Goal: Find specific page/section: Find specific page/section

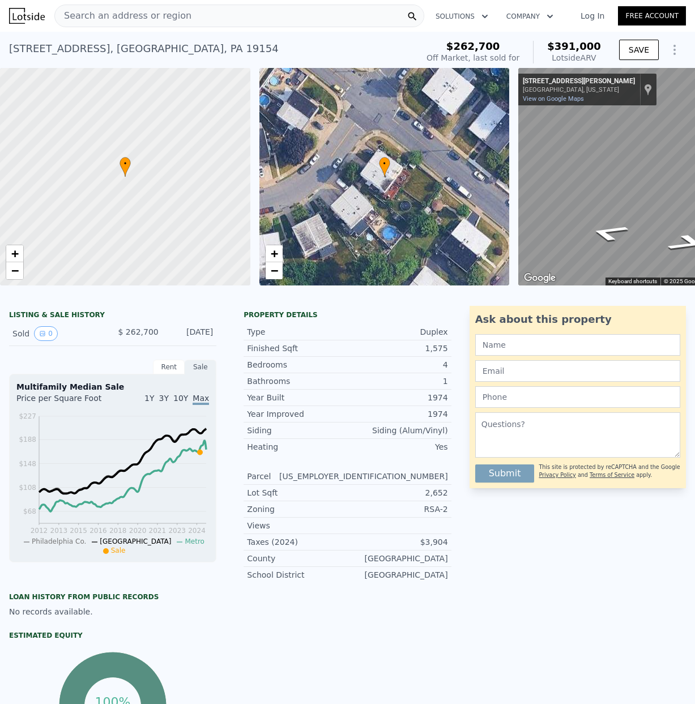
scroll to position [1, 0]
click at [92, 15] on span "Search an address or region" at bounding box center [123, 16] width 137 height 14
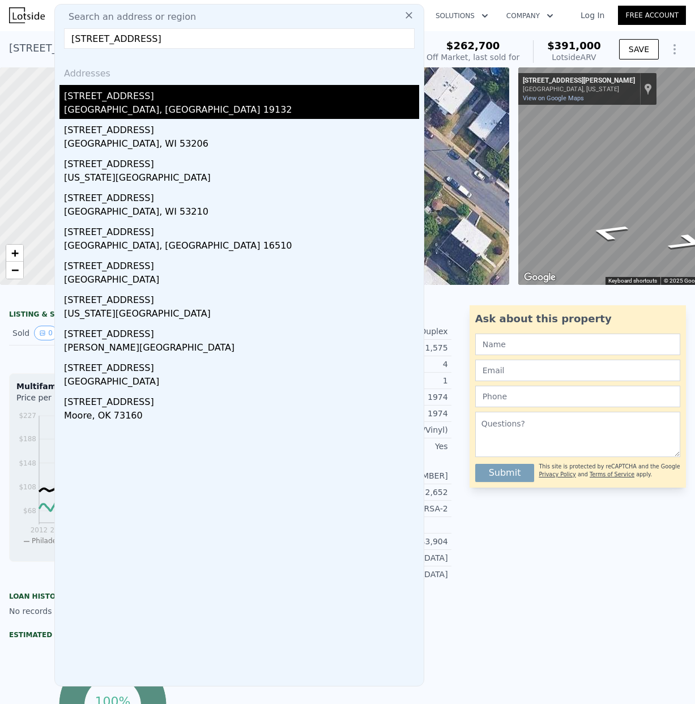
type input "[STREET_ADDRESS]"
click at [126, 103] on div "[GEOGRAPHIC_DATA], [GEOGRAPHIC_DATA] 19132" at bounding box center [241, 111] width 355 height 16
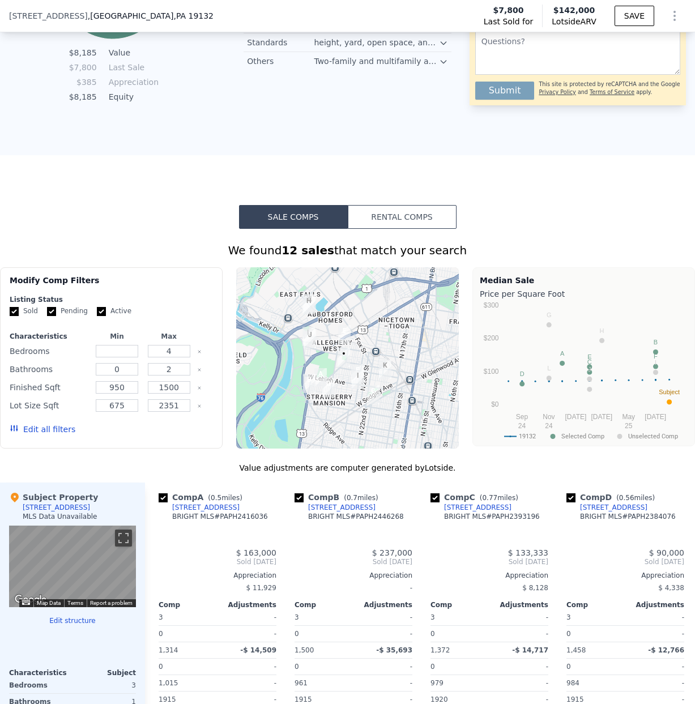
scroll to position [796, 0]
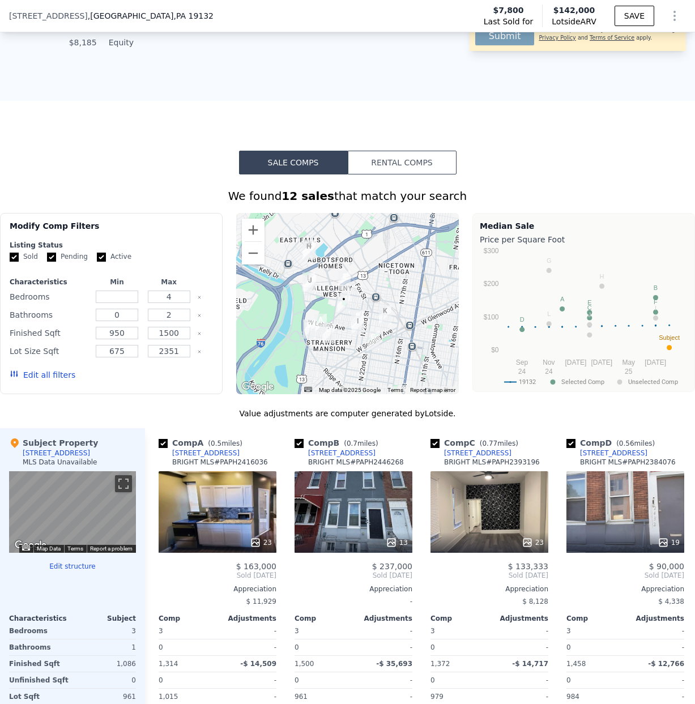
click at [360, 295] on div at bounding box center [347, 303] width 223 height 181
click at [358, 290] on div at bounding box center [347, 303] width 223 height 181
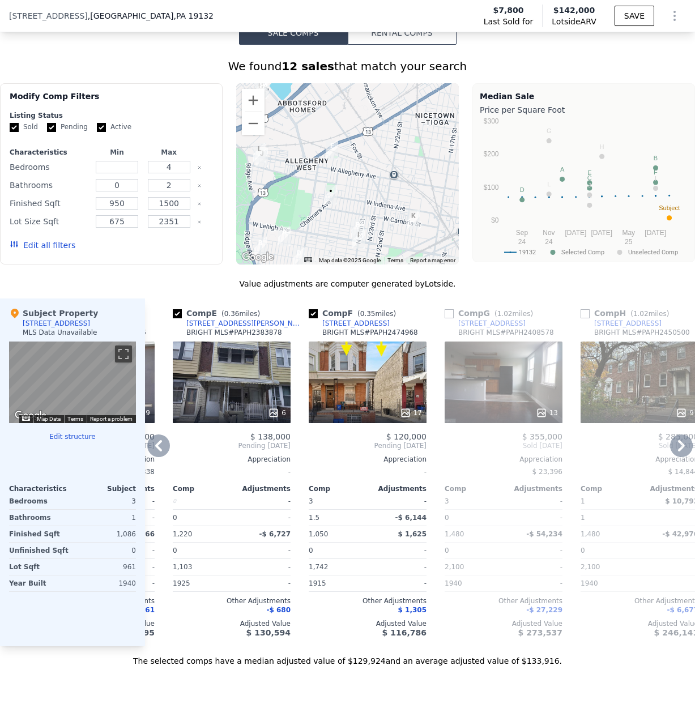
scroll to position [912, 0]
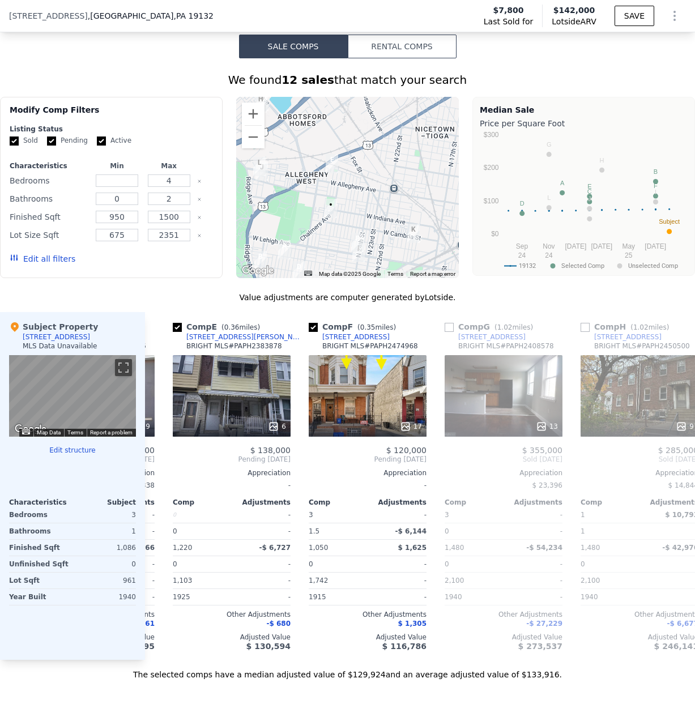
click at [92, 16] on span ", [GEOGRAPHIC_DATA] , [GEOGRAPHIC_DATA] 19132" at bounding box center [151, 15] width 126 height 11
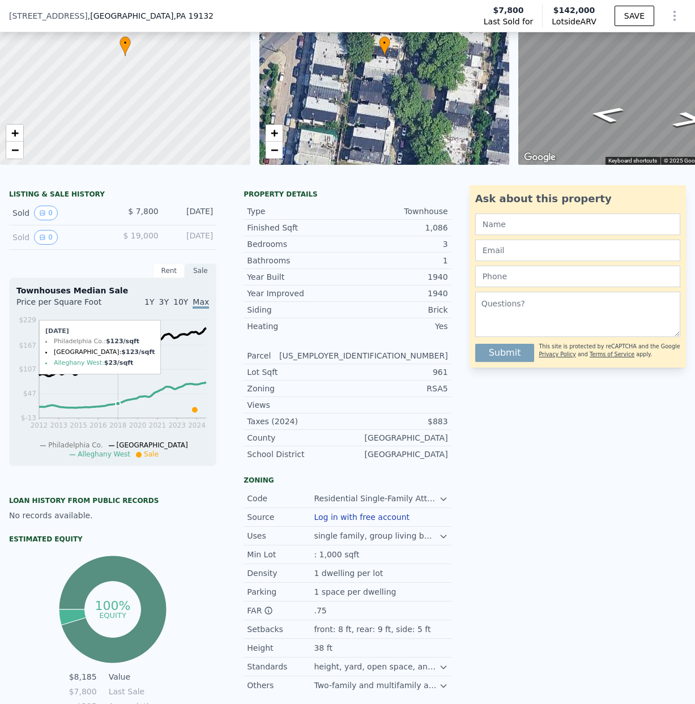
scroll to position [0, 0]
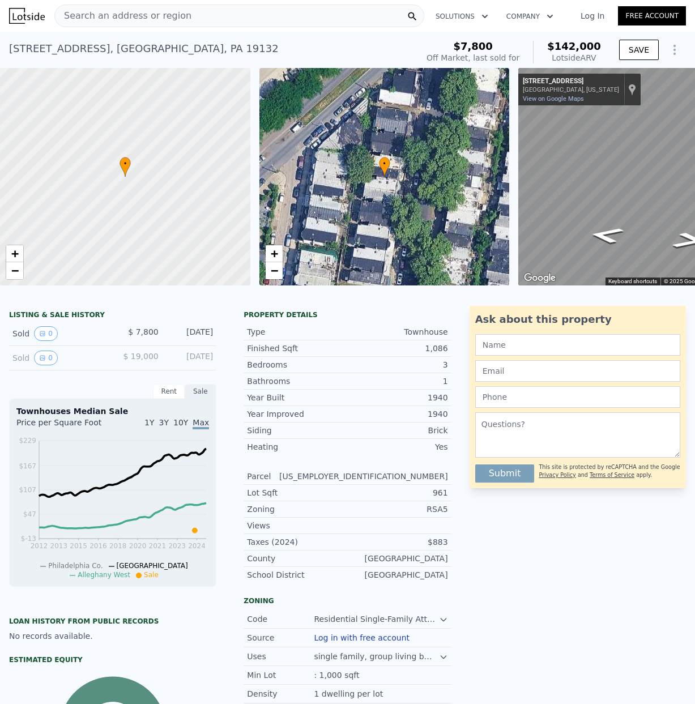
click at [107, 15] on span "Search an address or region" at bounding box center [123, 16] width 137 height 14
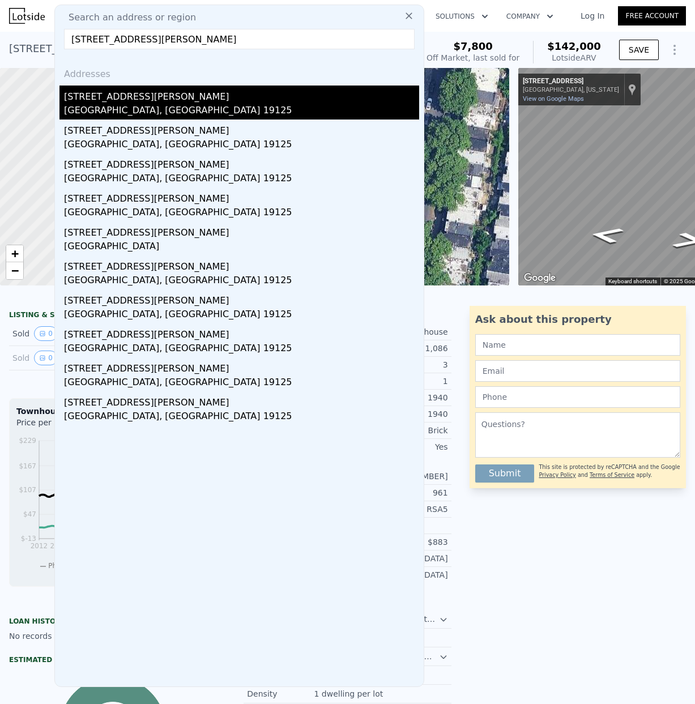
type input "[STREET_ADDRESS][PERSON_NAME]"
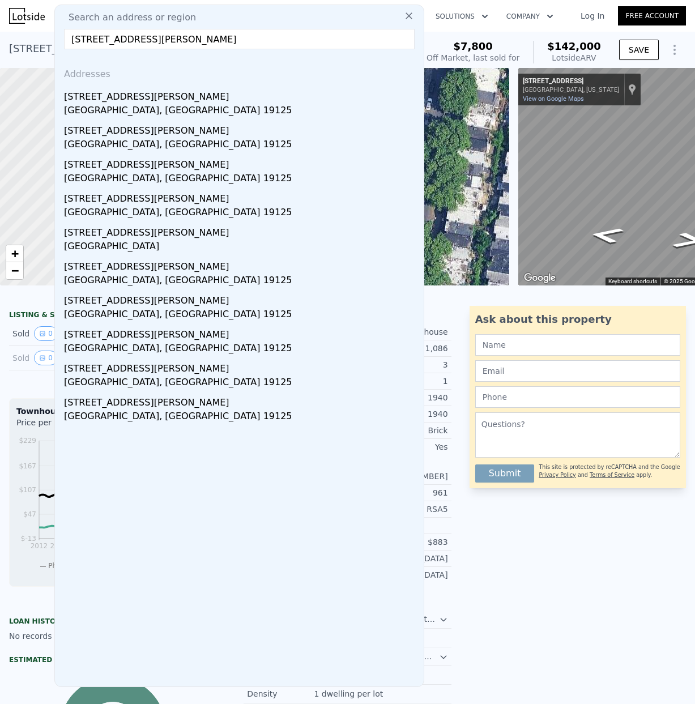
click at [115, 101] on div "[STREET_ADDRESS][PERSON_NAME]" at bounding box center [241, 95] width 355 height 18
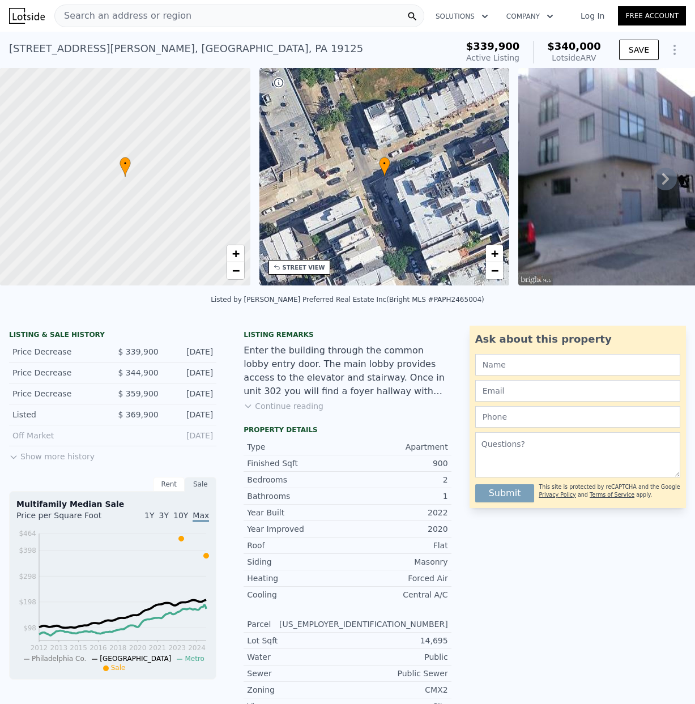
click at [94, 14] on span "Search an address or region" at bounding box center [123, 16] width 137 height 14
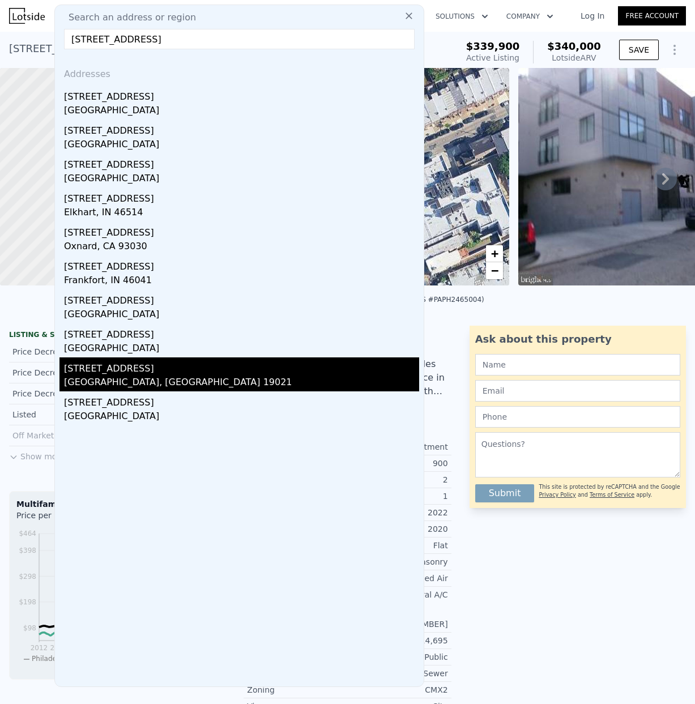
type input "[STREET_ADDRESS]"
click at [101, 376] on div "[GEOGRAPHIC_DATA], [GEOGRAPHIC_DATA] 19021" at bounding box center [241, 384] width 355 height 16
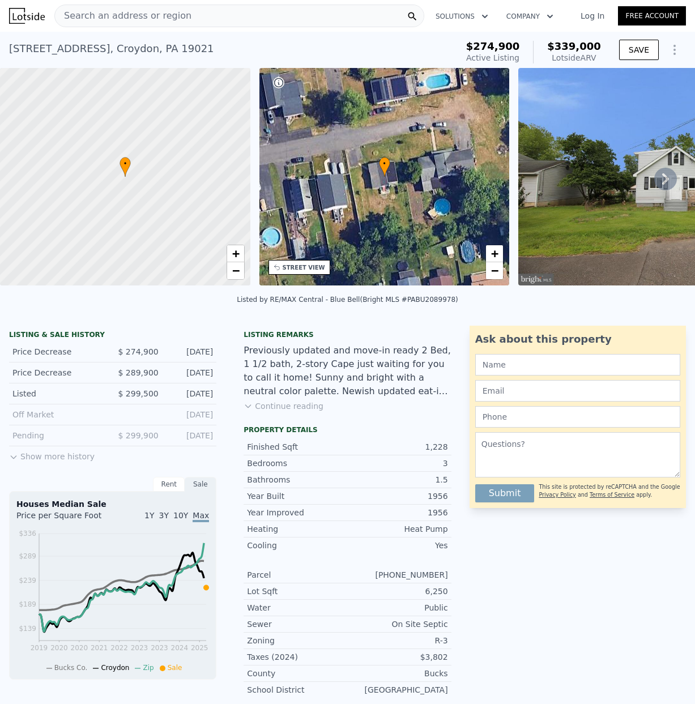
click at [79, 12] on span "Search an address or region" at bounding box center [123, 16] width 137 height 14
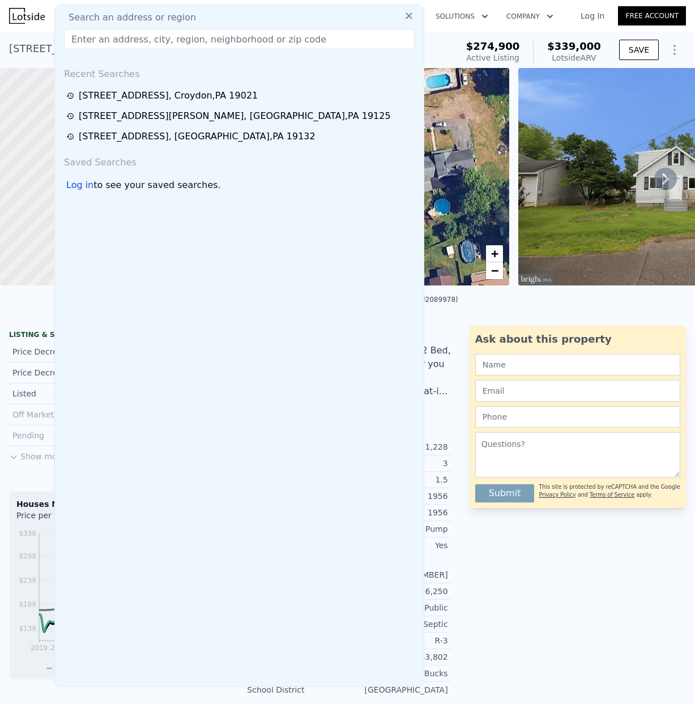
click at [112, 40] on input "text" at bounding box center [239, 39] width 351 height 20
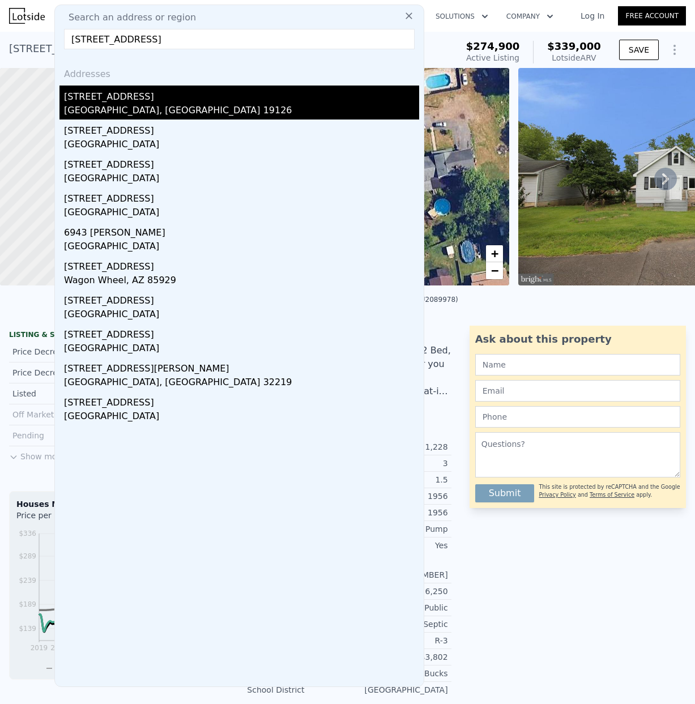
type input "[STREET_ADDRESS]"
click at [108, 107] on div "[GEOGRAPHIC_DATA], [GEOGRAPHIC_DATA] 19126" at bounding box center [241, 112] width 355 height 16
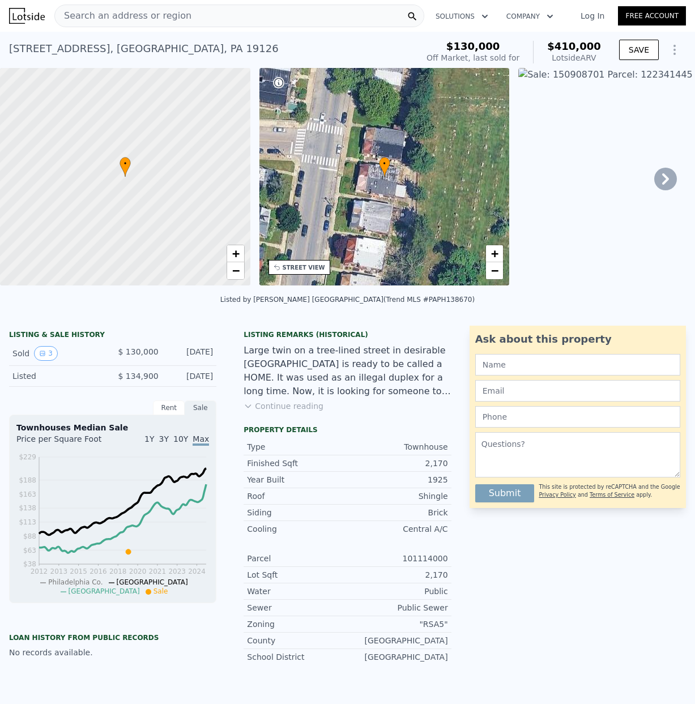
click at [109, 17] on span "Search an address or region" at bounding box center [123, 16] width 137 height 14
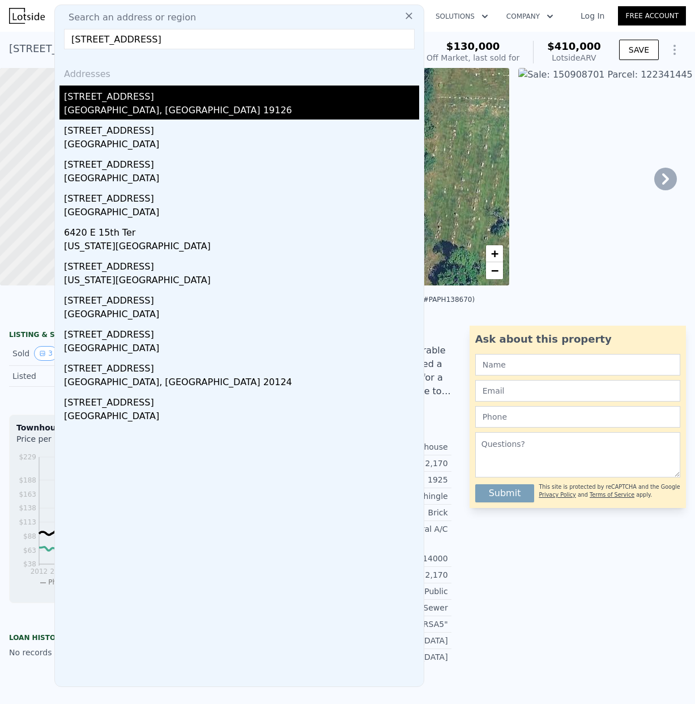
type input "[STREET_ADDRESS]"
click at [116, 106] on div "[GEOGRAPHIC_DATA], [GEOGRAPHIC_DATA] 19126" at bounding box center [241, 112] width 355 height 16
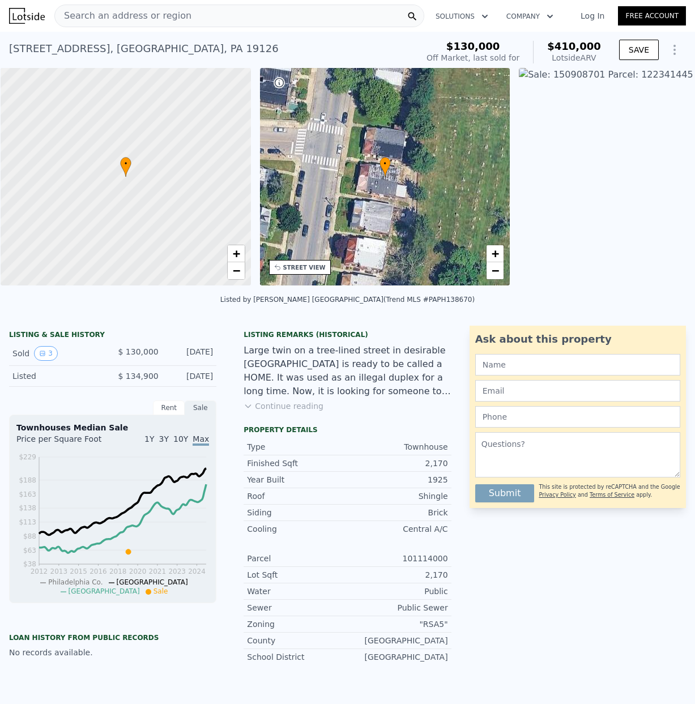
scroll to position [0, 5]
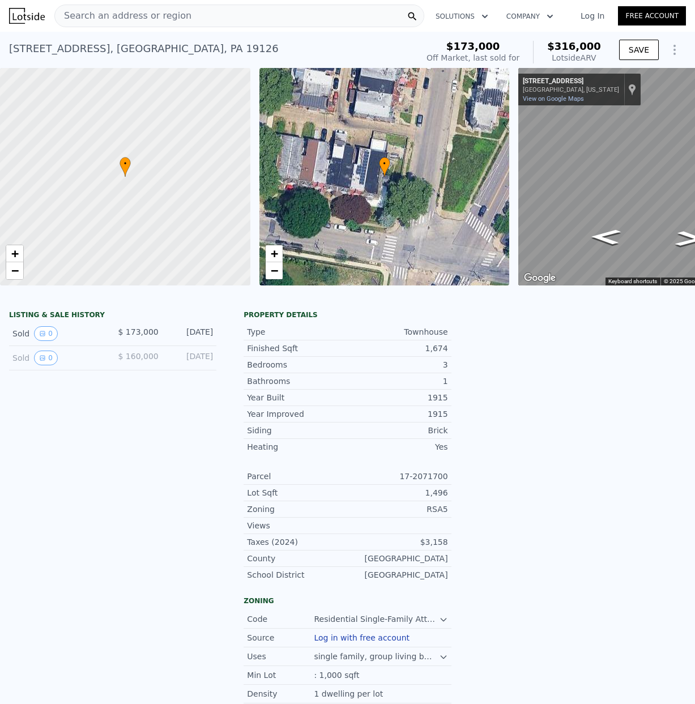
click at [359, 150] on div "• + −" at bounding box center [385, 177] width 251 height 218
click at [355, 158] on div "• + −" at bounding box center [385, 177] width 251 height 218
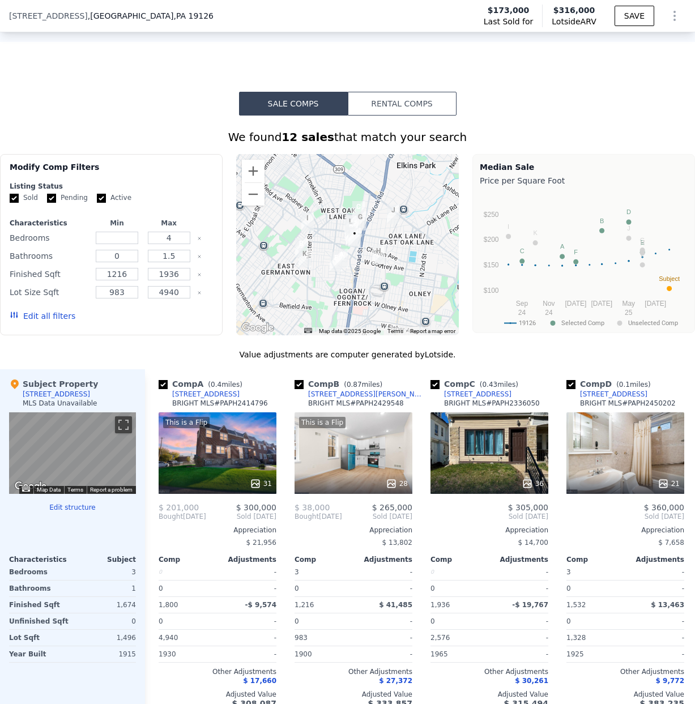
scroll to position [1013, 0]
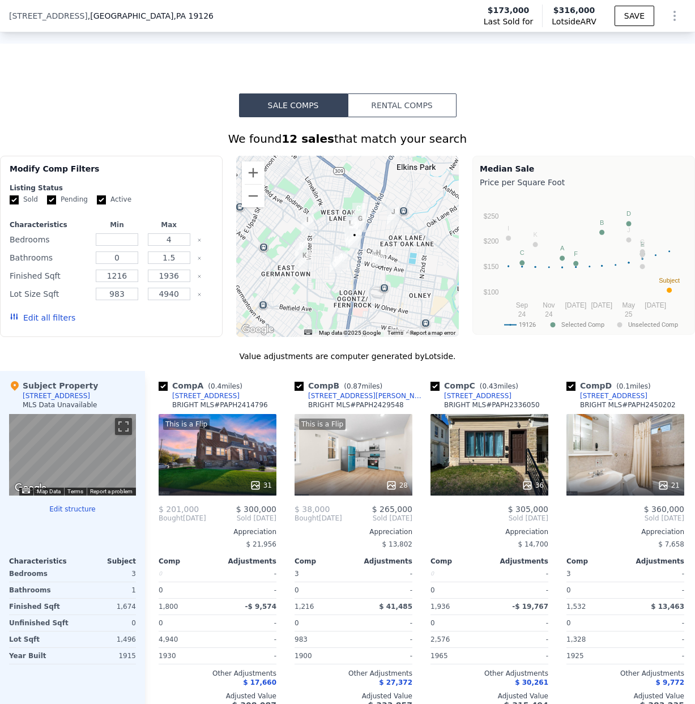
click at [316, 214] on div at bounding box center [347, 246] width 223 height 181
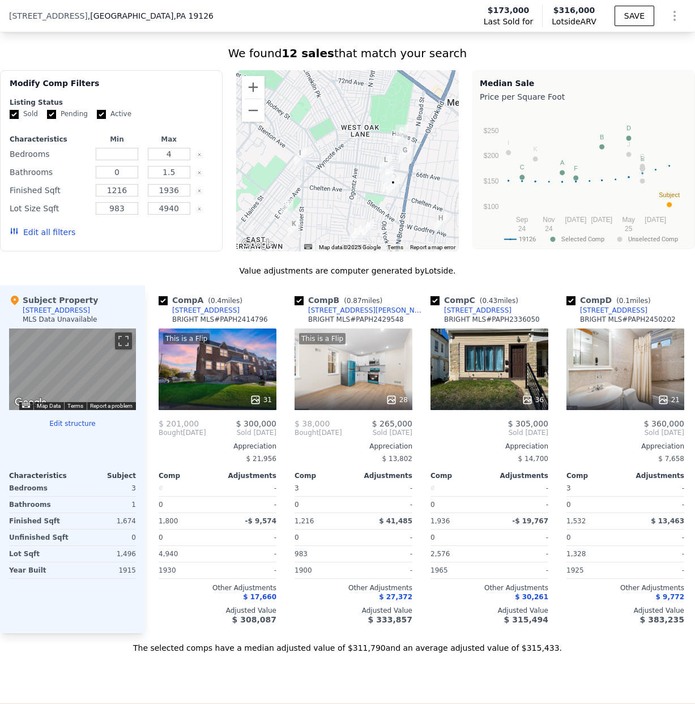
click at [329, 211] on div at bounding box center [347, 160] width 223 height 181
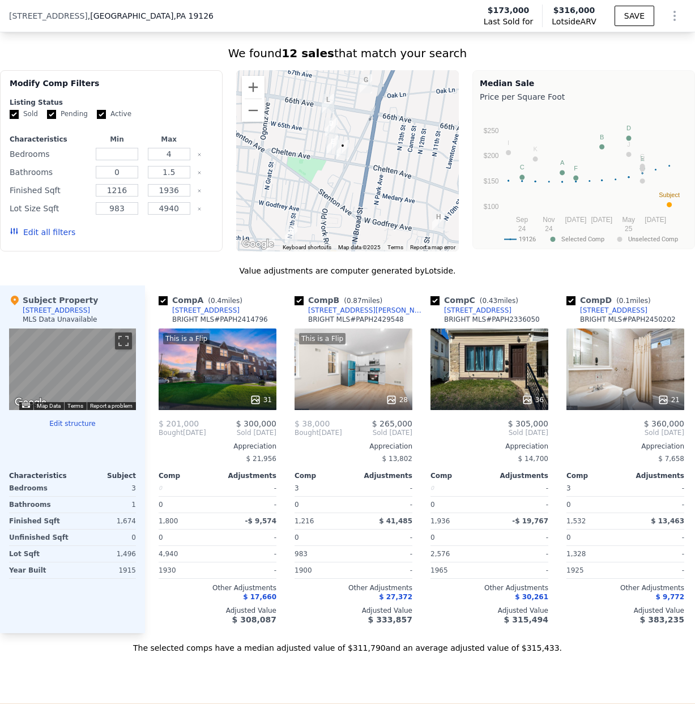
drag, startPoint x: 383, startPoint y: 197, endPoint x: 273, endPoint y: 177, distance: 112.3
click at [273, 177] on div at bounding box center [347, 160] width 223 height 181
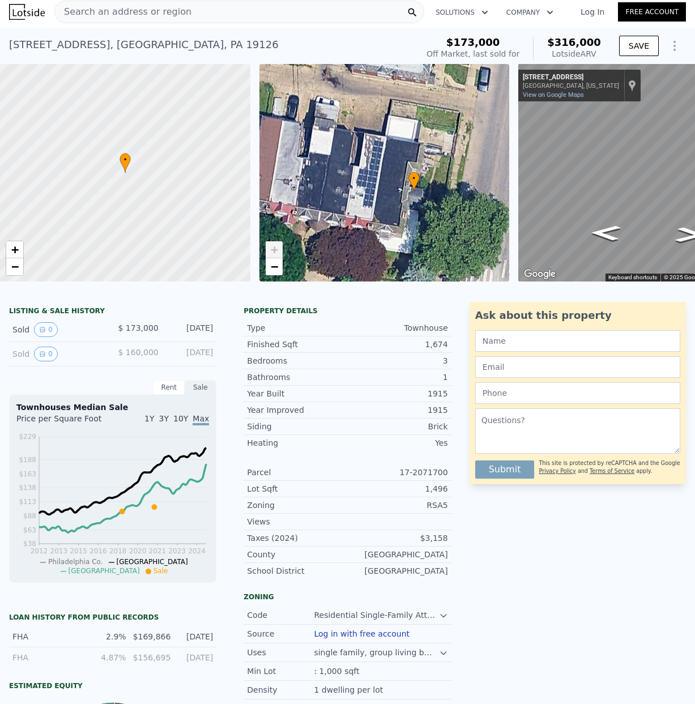
scroll to position [0, 0]
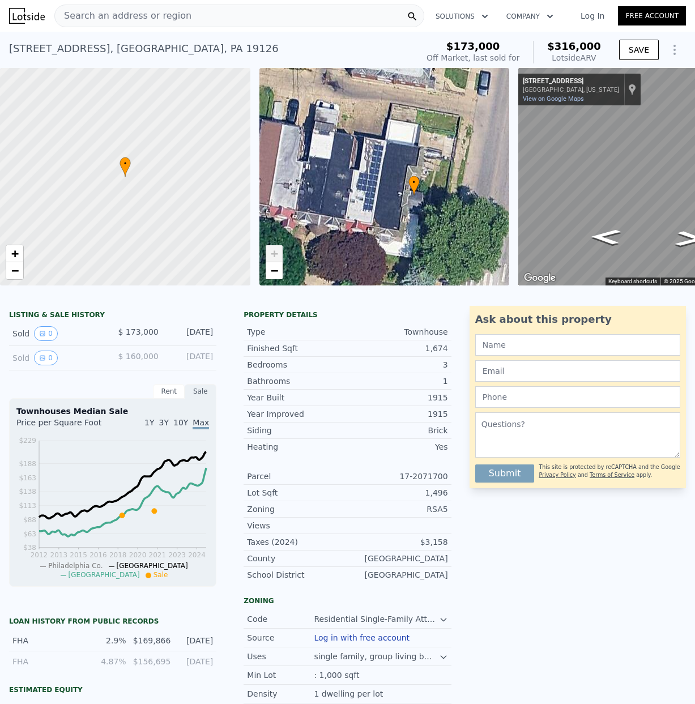
click at [99, 14] on span "Search an address or region" at bounding box center [123, 16] width 137 height 14
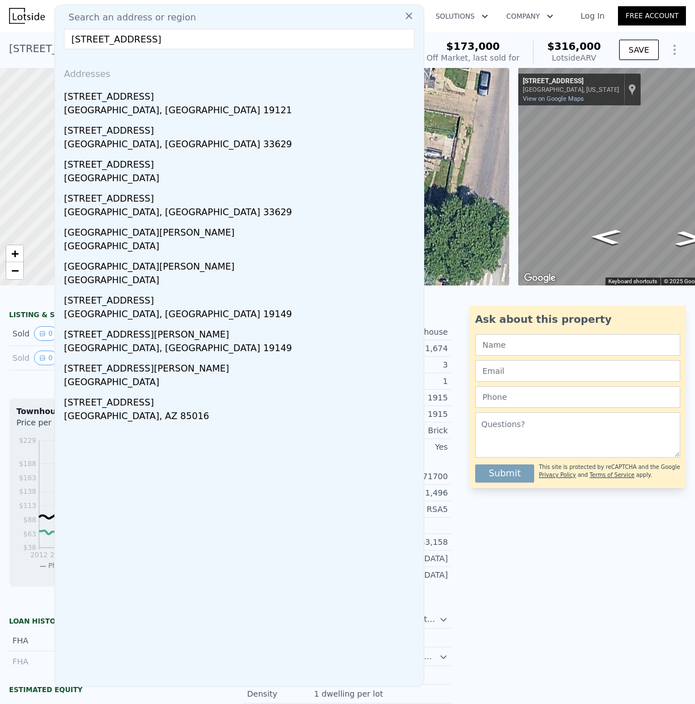
type input "[STREET_ADDRESS]"
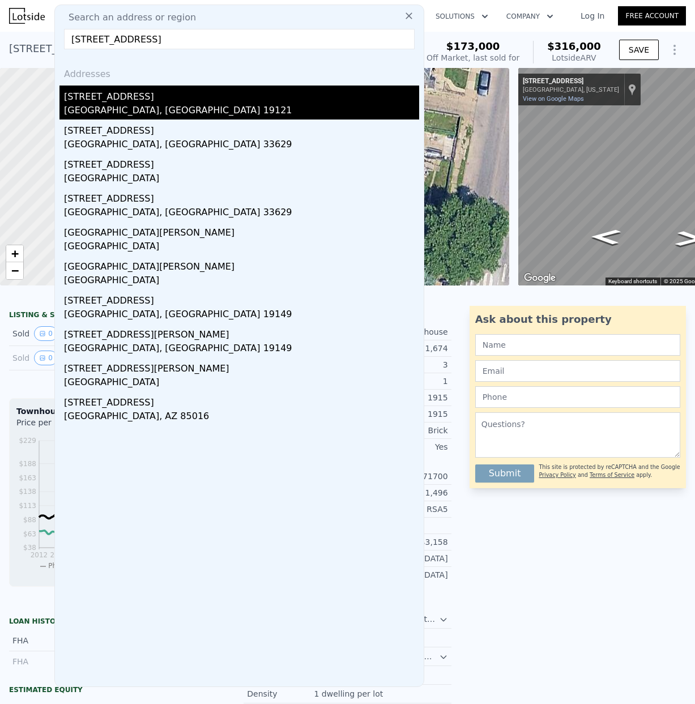
click at [112, 105] on div "[GEOGRAPHIC_DATA], [GEOGRAPHIC_DATA] 19121" at bounding box center [241, 112] width 355 height 16
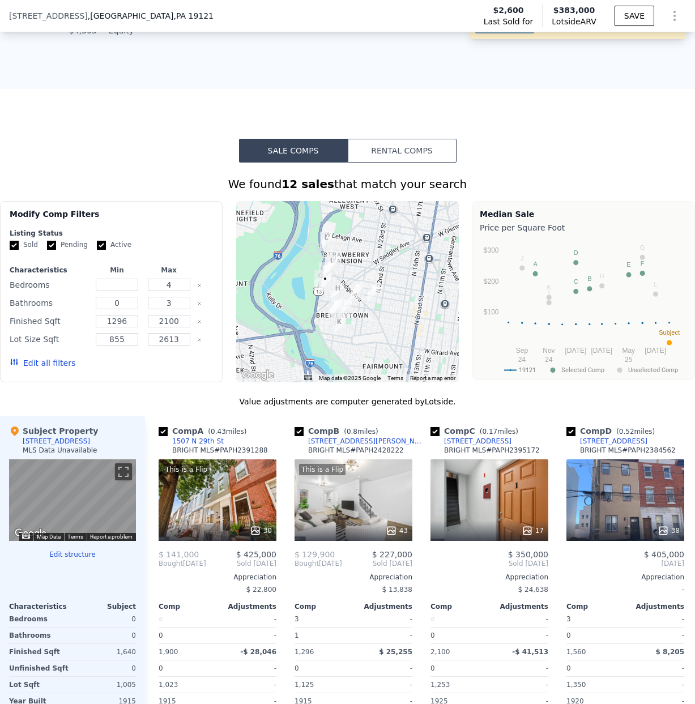
scroll to position [849, 0]
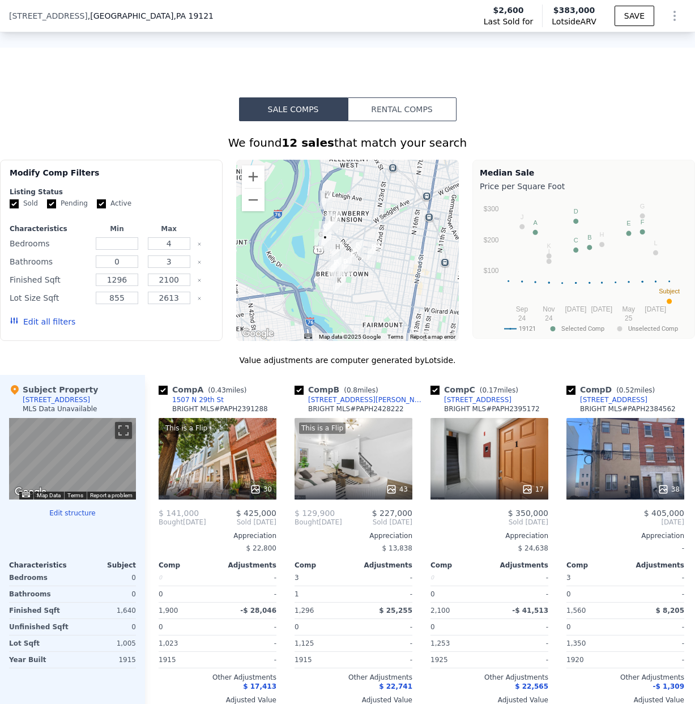
click at [359, 226] on div at bounding box center [347, 250] width 223 height 181
click at [362, 226] on div at bounding box center [347, 250] width 223 height 181
click at [363, 226] on div at bounding box center [347, 250] width 223 height 181
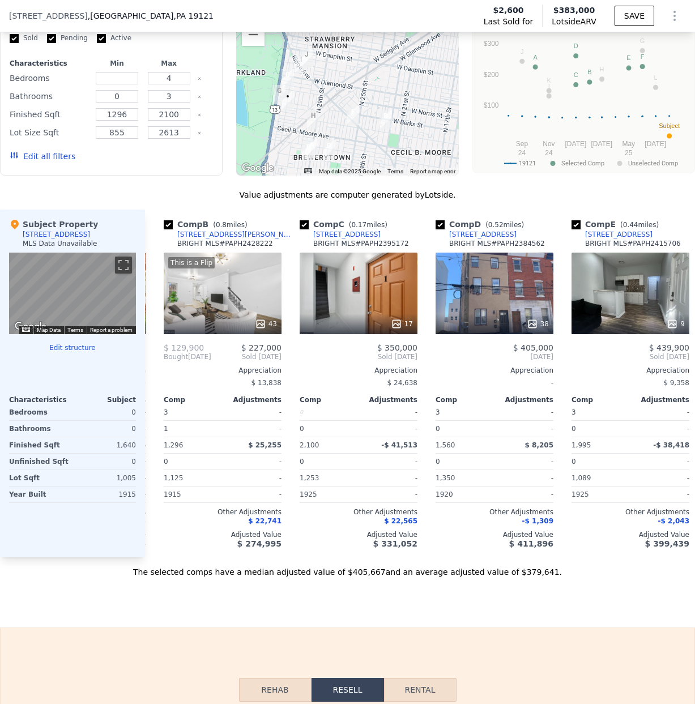
scroll to position [0, 0]
